Goal: Task Accomplishment & Management: Manage account settings

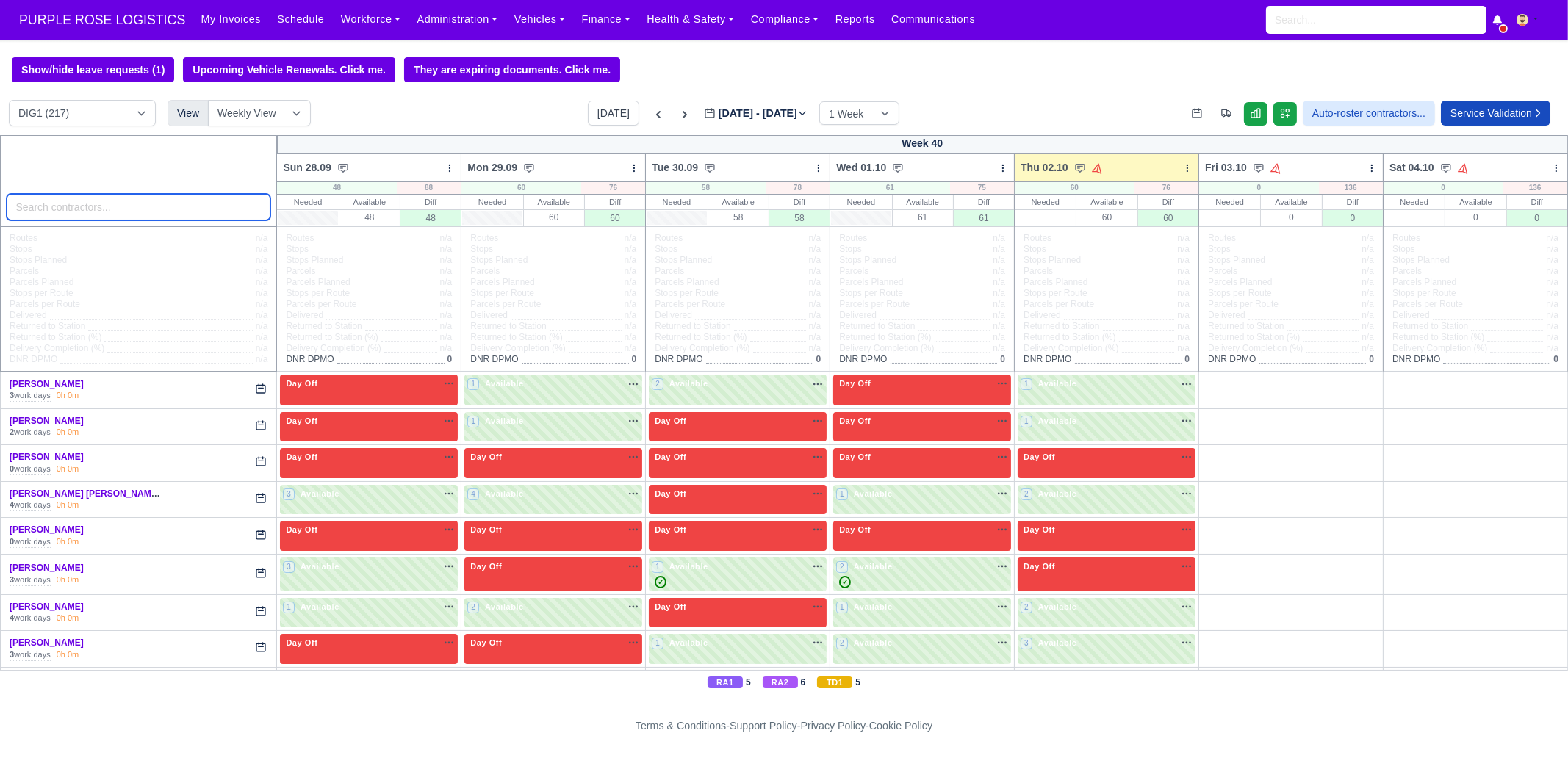
click at [158, 201] on input "search" at bounding box center [139, 207] width 265 height 27
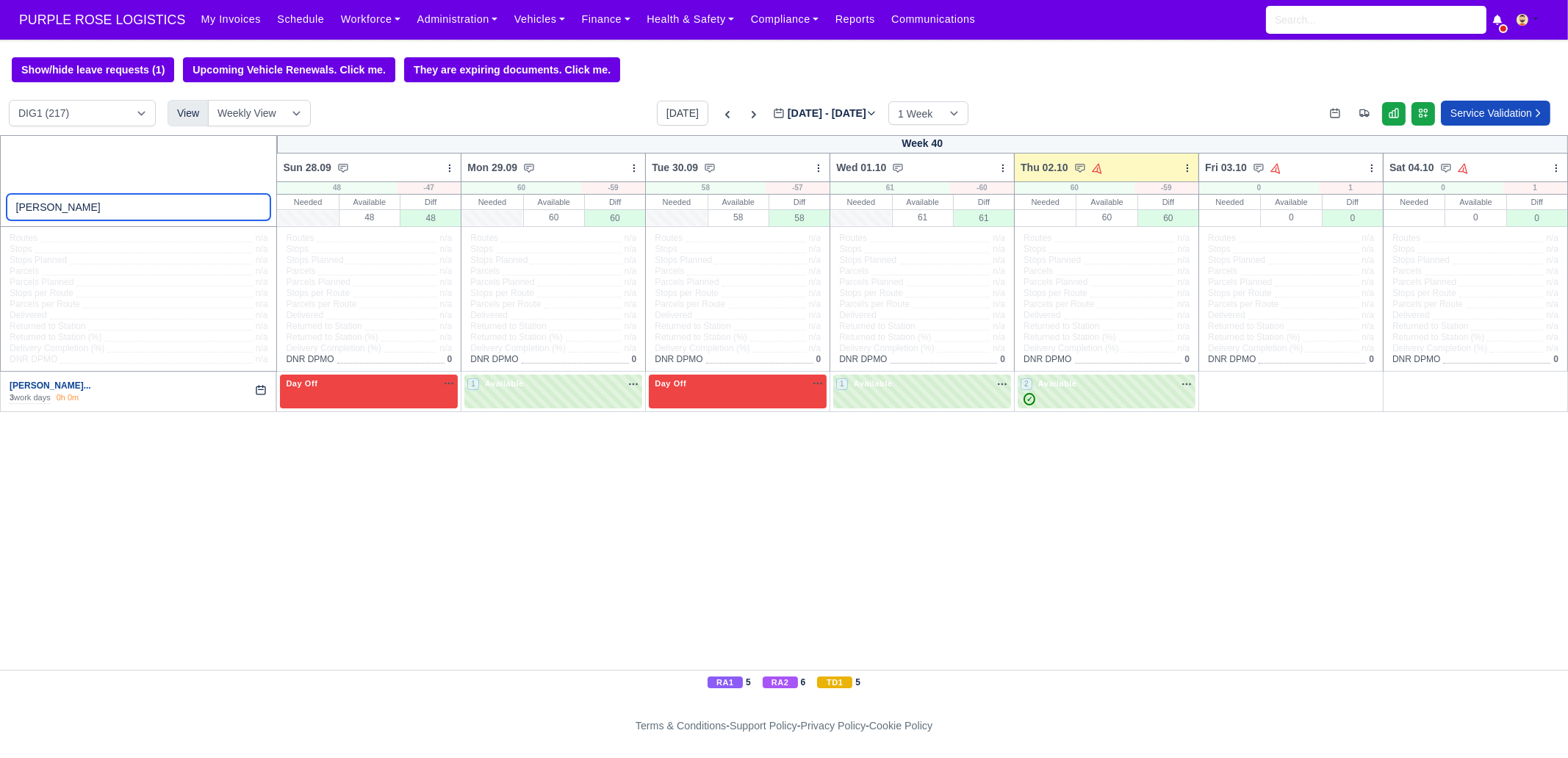
type input "CHISOM"
click at [77, 390] on link "[PERSON_NAME]..." at bounding box center [50, 385] width 81 height 10
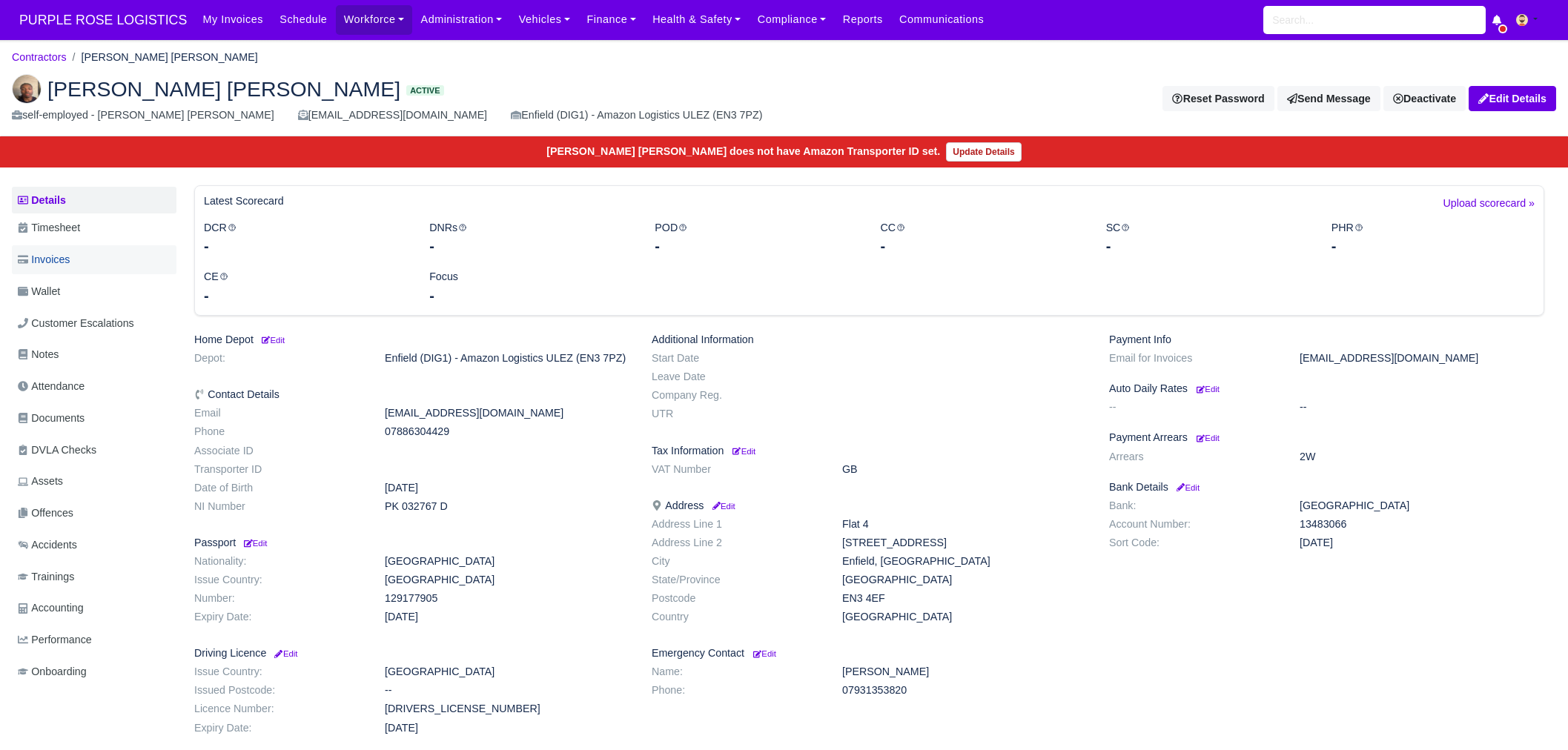
click at [77, 248] on link "Invoices" at bounding box center [94, 260] width 164 height 29
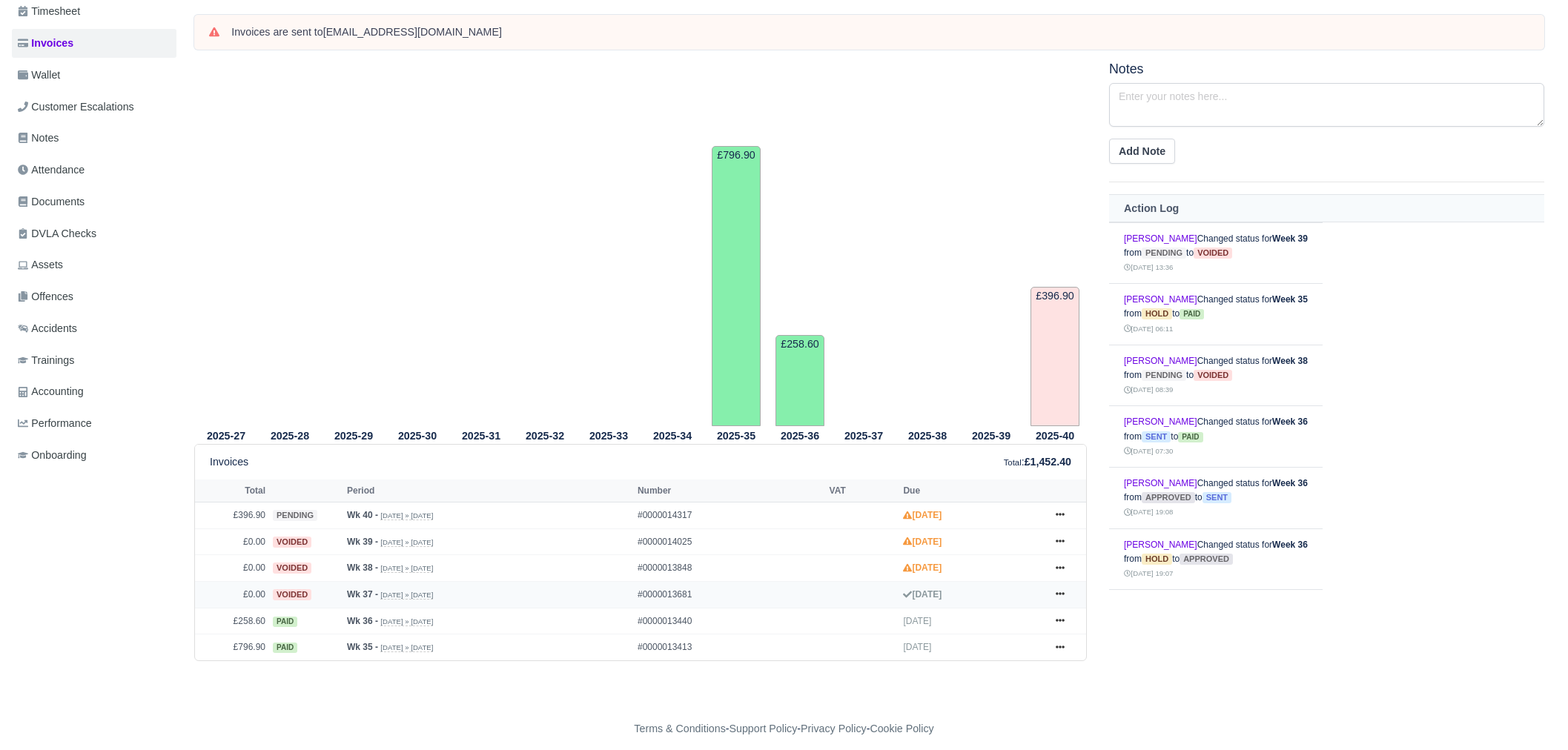
scroll to position [224, 0]
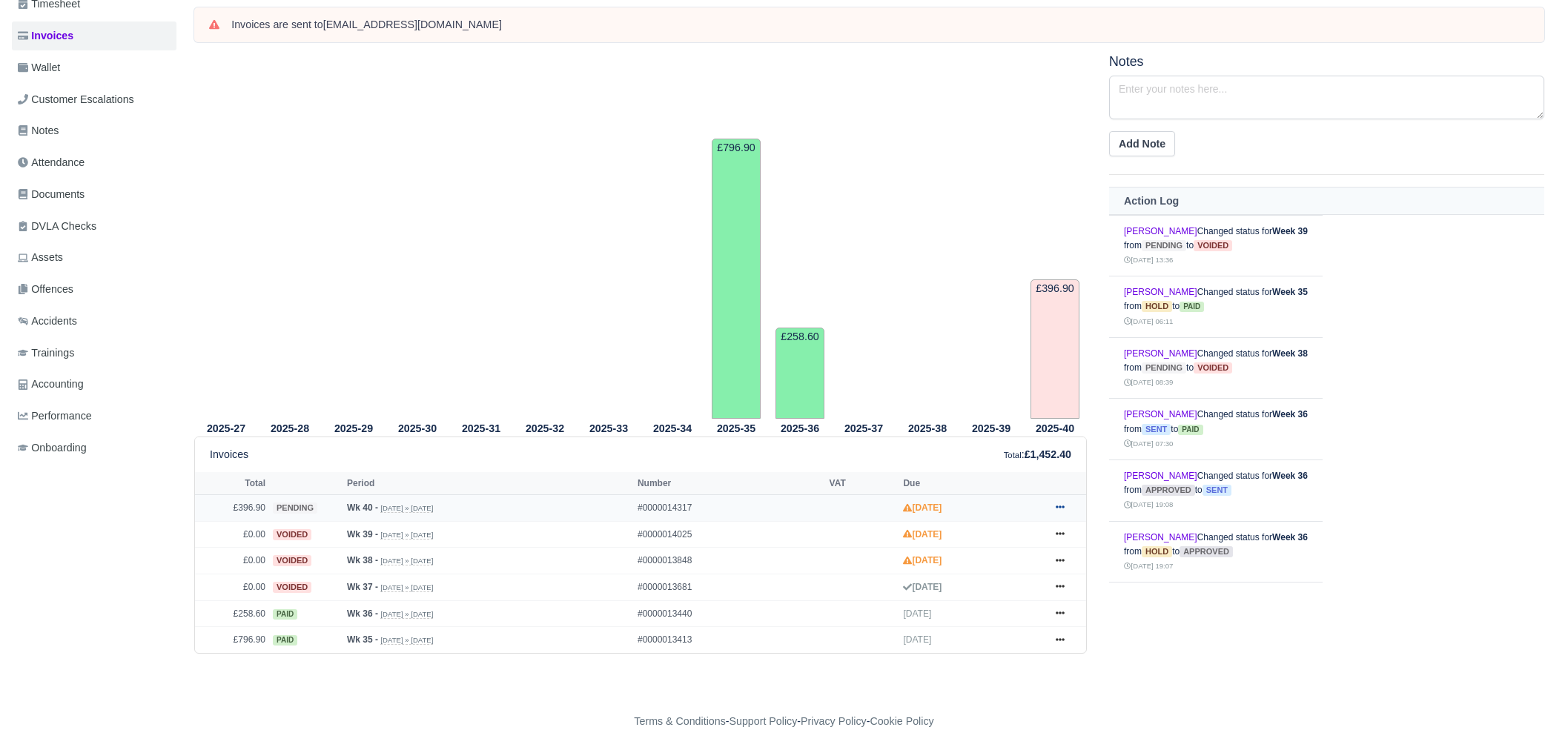
click at [1057, 501] on link at bounding box center [1061, 508] width 22 height 19
click at [1019, 605] on link "Hold" at bounding box center [1005, 598] width 132 height 31
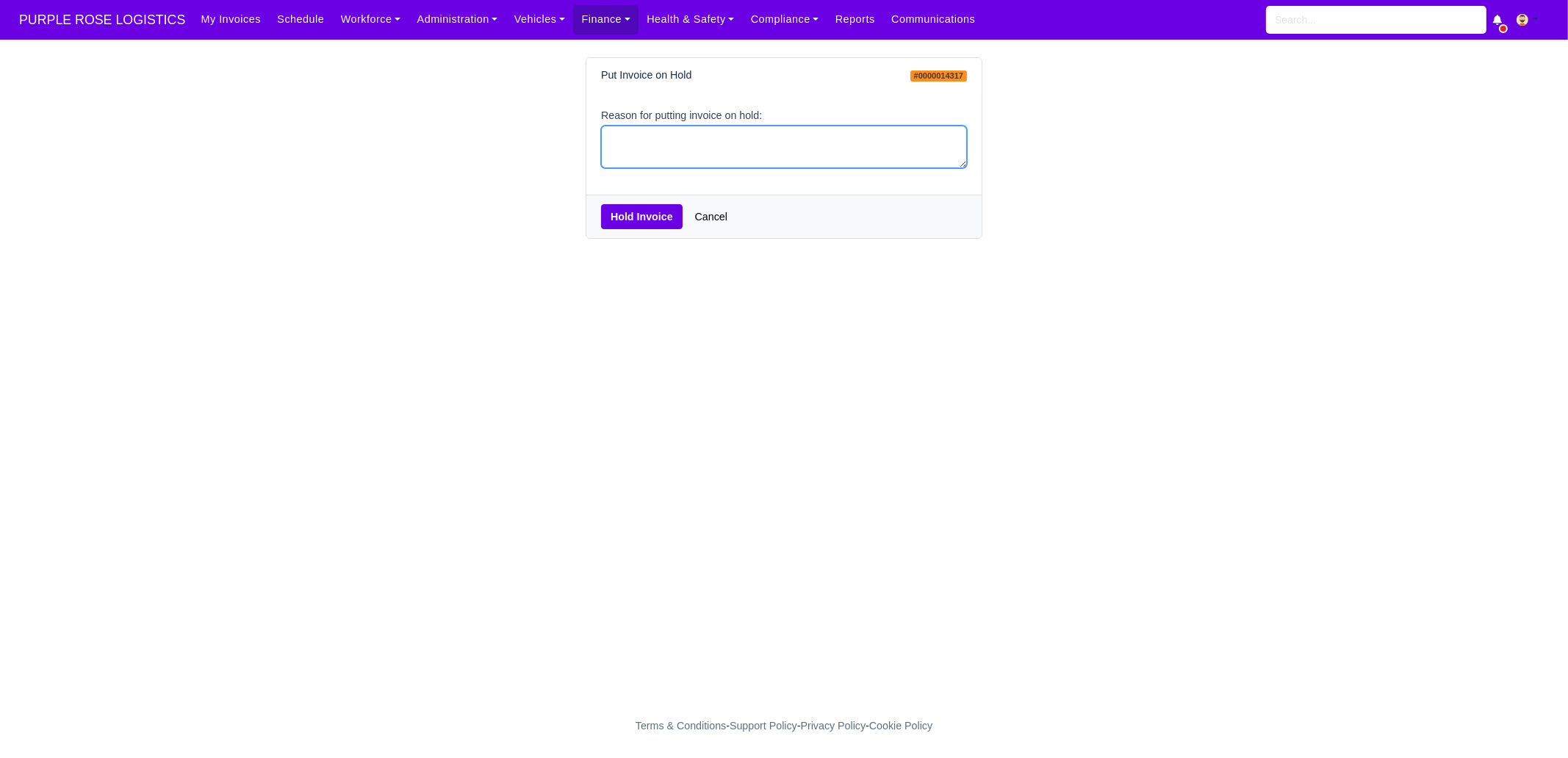
click at [662, 155] on textarea "Reason for putting invoice on hold:" at bounding box center [783, 147] width 366 height 43
type textarea "pcns"
drag, startPoint x: 642, startPoint y: 215, endPoint x: 657, endPoint y: 49, distance: 166.7
click at [641, 215] on button "Hold Invoice" at bounding box center [641, 217] width 81 height 25
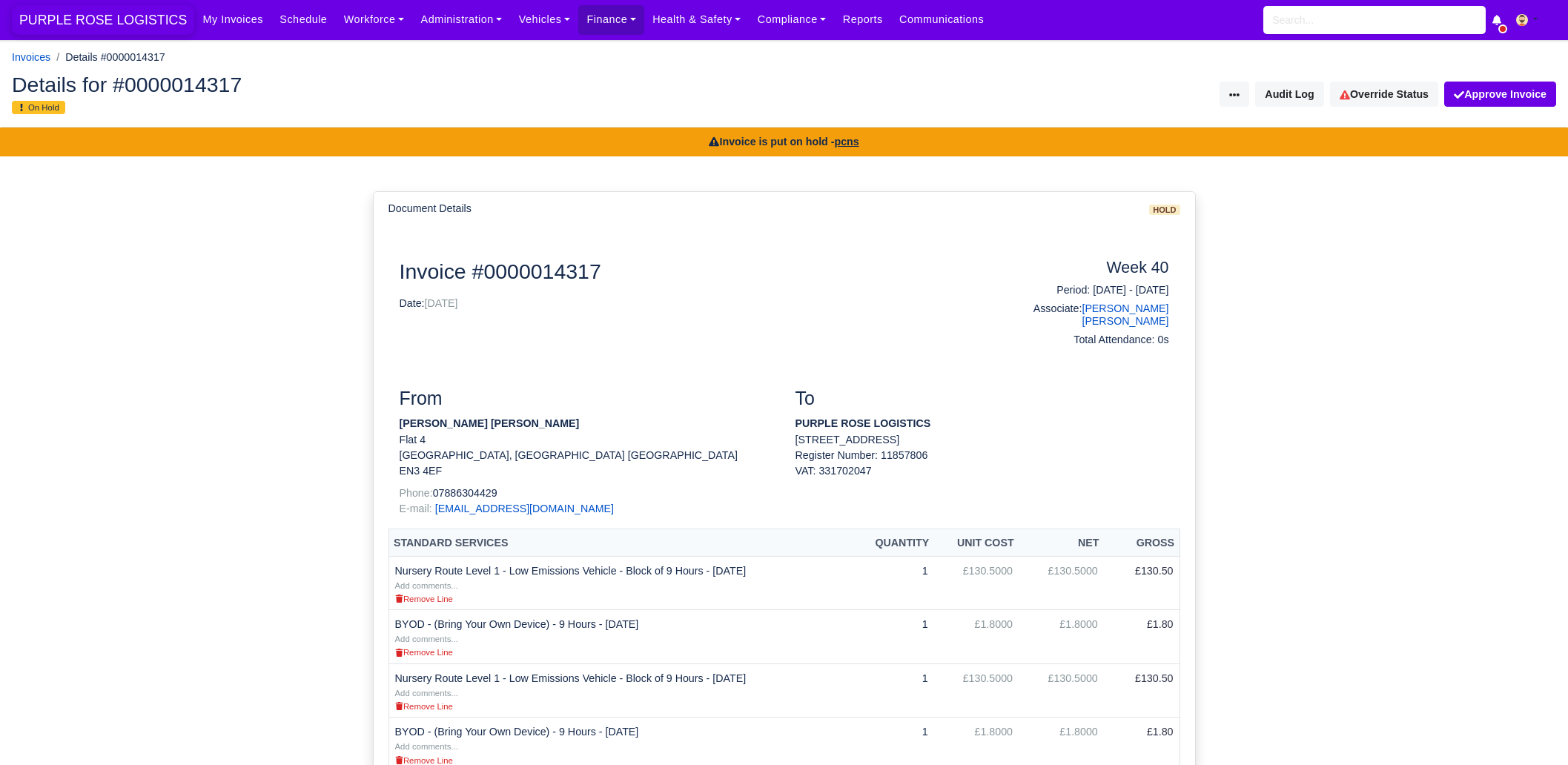
click at [127, 35] on span "PURPLE ROSE LOGISTICS" at bounding box center [103, 21] width 182 height 30
